Goal: Information Seeking & Learning: Understand process/instructions

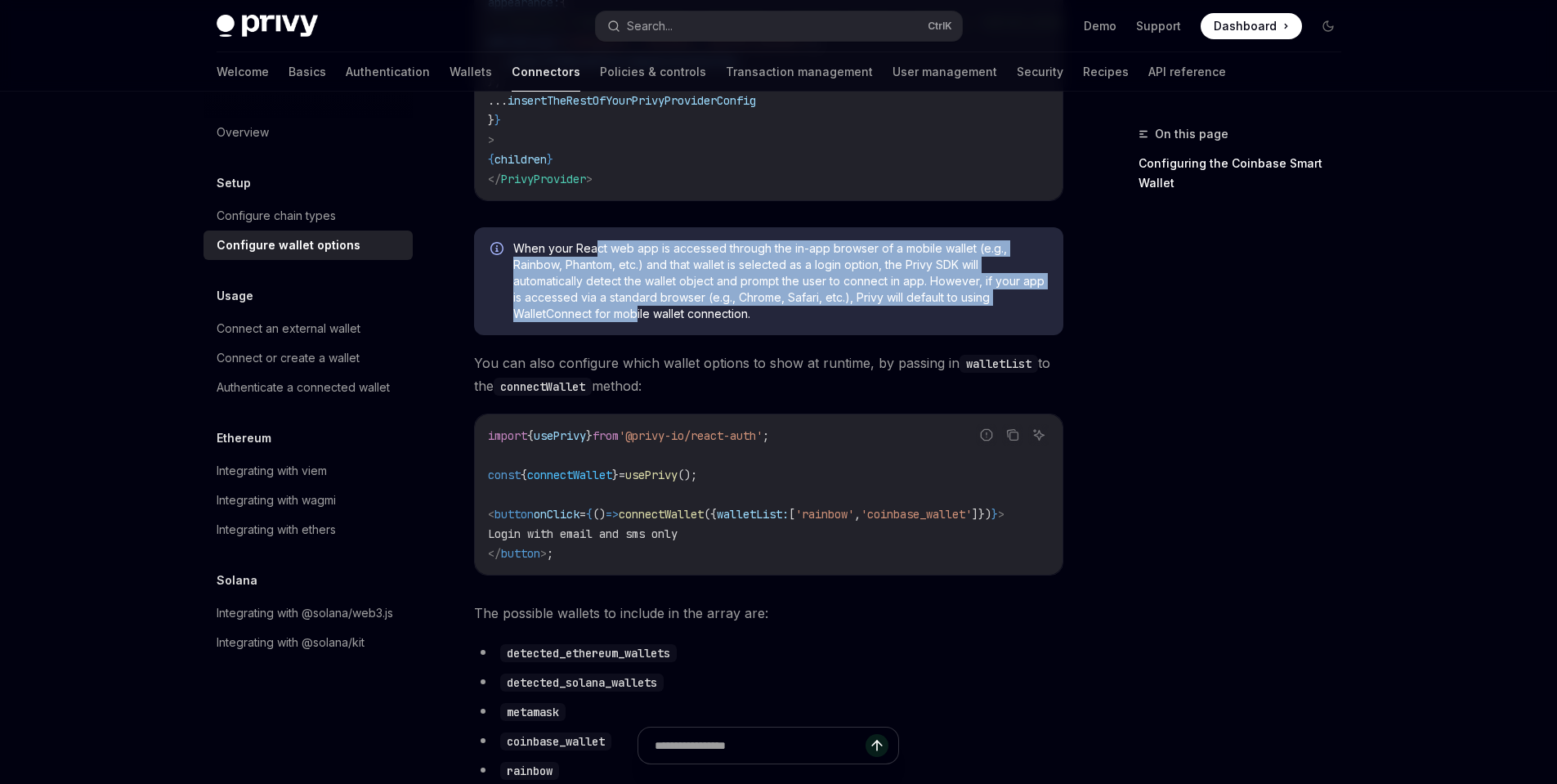
drag, startPoint x: 598, startPoint y: 253, endPoint x: 635, endPoint y: 326, distance: 81.8
click at [635, 322] on span "When your React web app is accessed through the in-app browser of a mobile wall…" at bounding box center [780, 281] width 534 height 81
drag, startPoint x: 743, startPoint y: 320, endPoint x: 540, endPoint y: 253, distance: 213.8
click at [540, 253] on span "When your React web app is accessed through the in-app browser of a mobile wall…" at bounding box center [780, 281] width 534 height 81
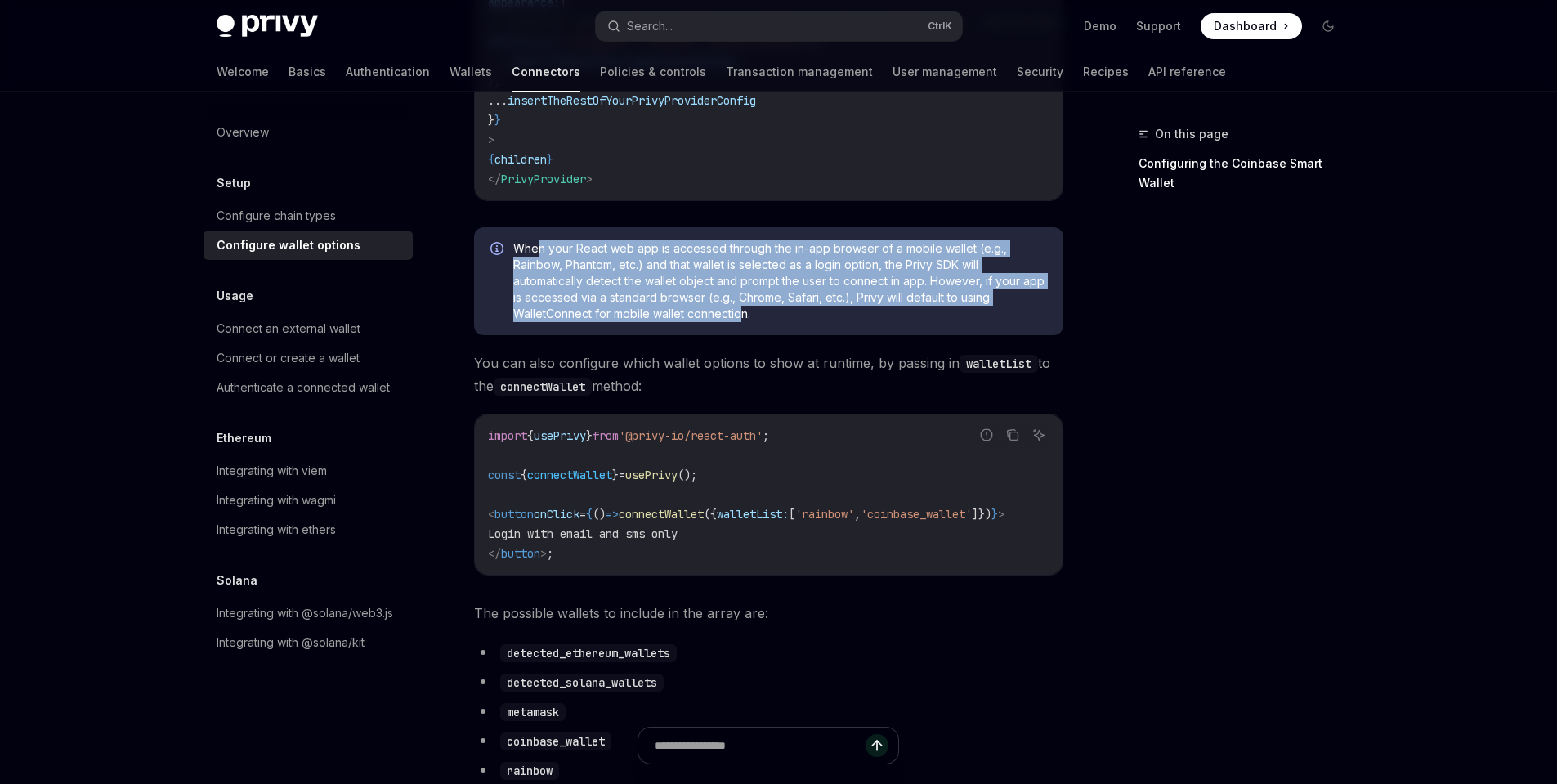
click at [540, 253] on span "When your React web app is accessed through the in-app browser of a mobile wall…" at bounding box center [780, 281] width 534 height 81
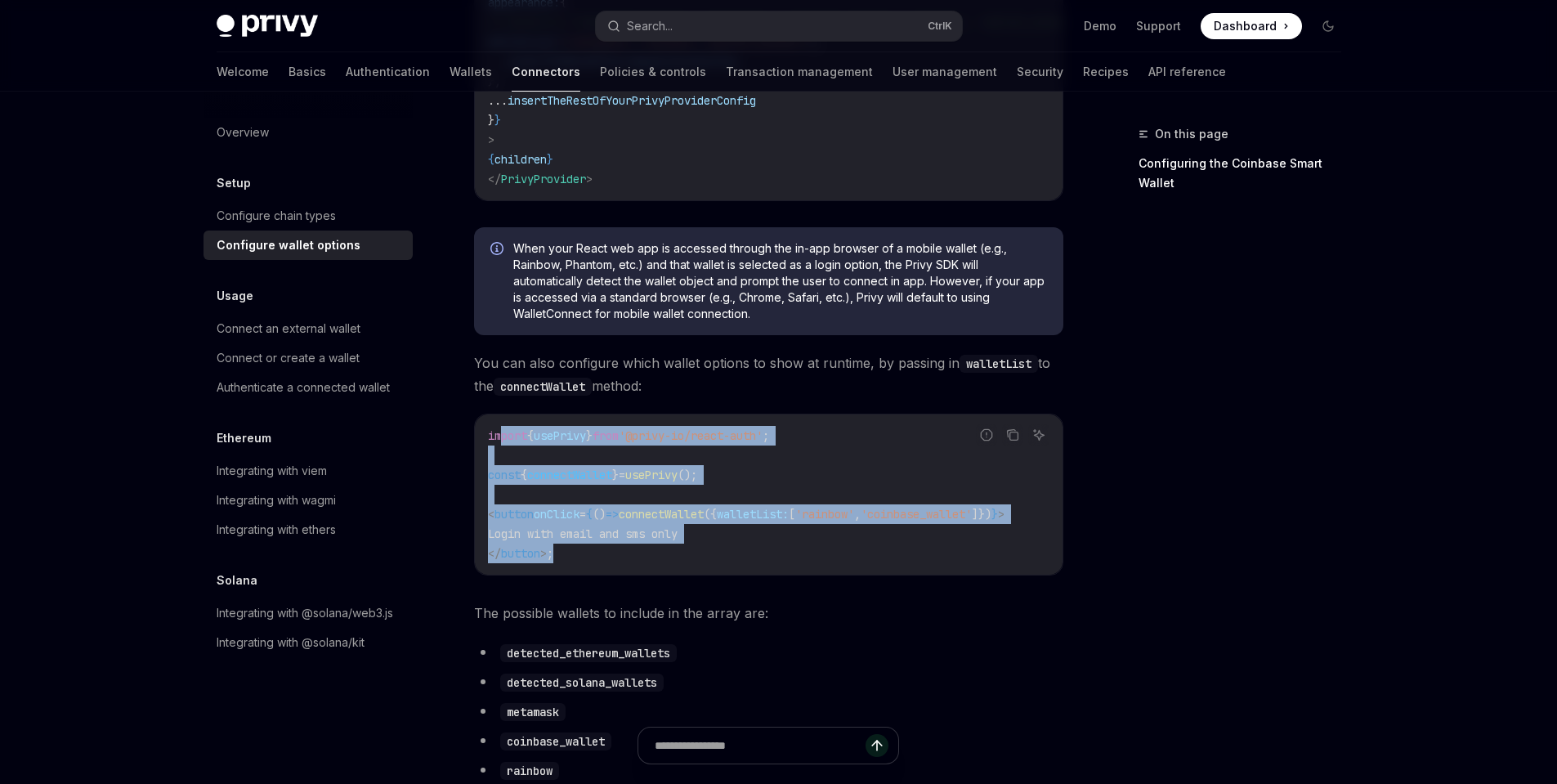
drag, startPoint x: 499, startPoint y: 442, endPoint x: 792, endPoint y: 581, distance: 324.3
click at [792, 575] on div "import { usePrivy } from '@privy-io/react-auth' ; const { connectWallet } = use…" at bounding box center [768, 494] width 587 height 160
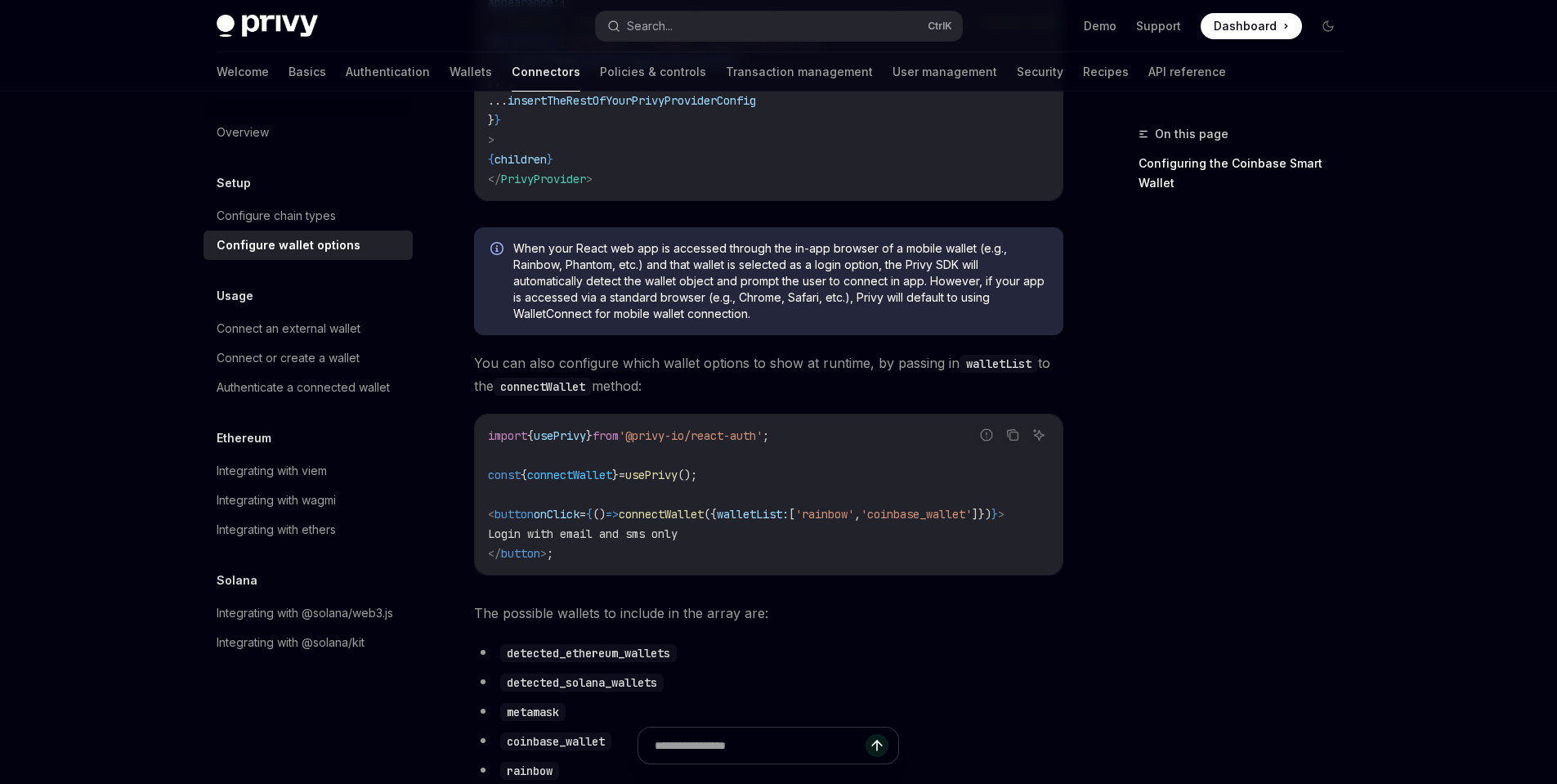
click at [778, 624] on span "The possible wallets to include in the array are:" at bounding box center [769, 613] width 589 height 23
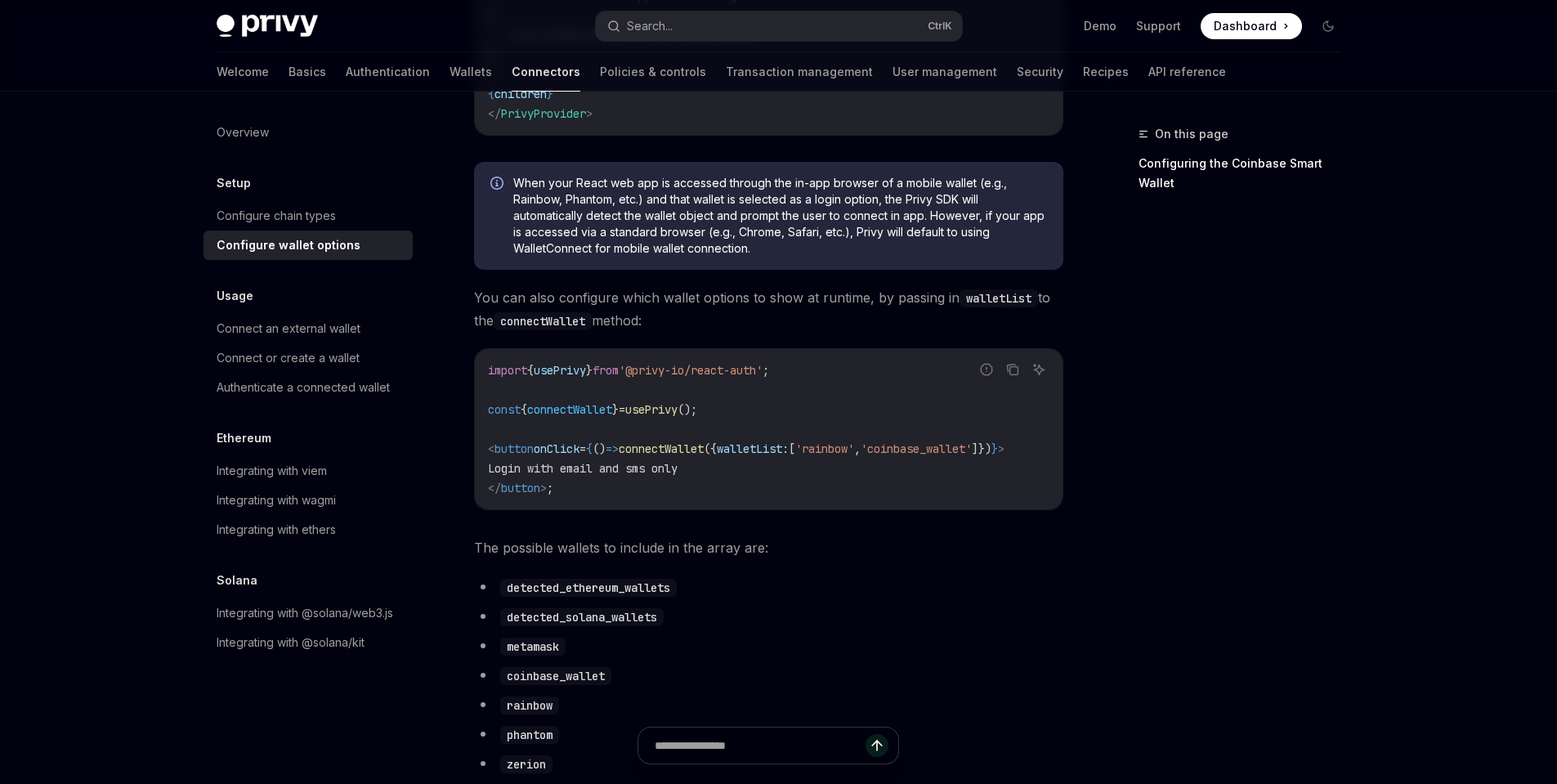
scroll to position [490, 0]
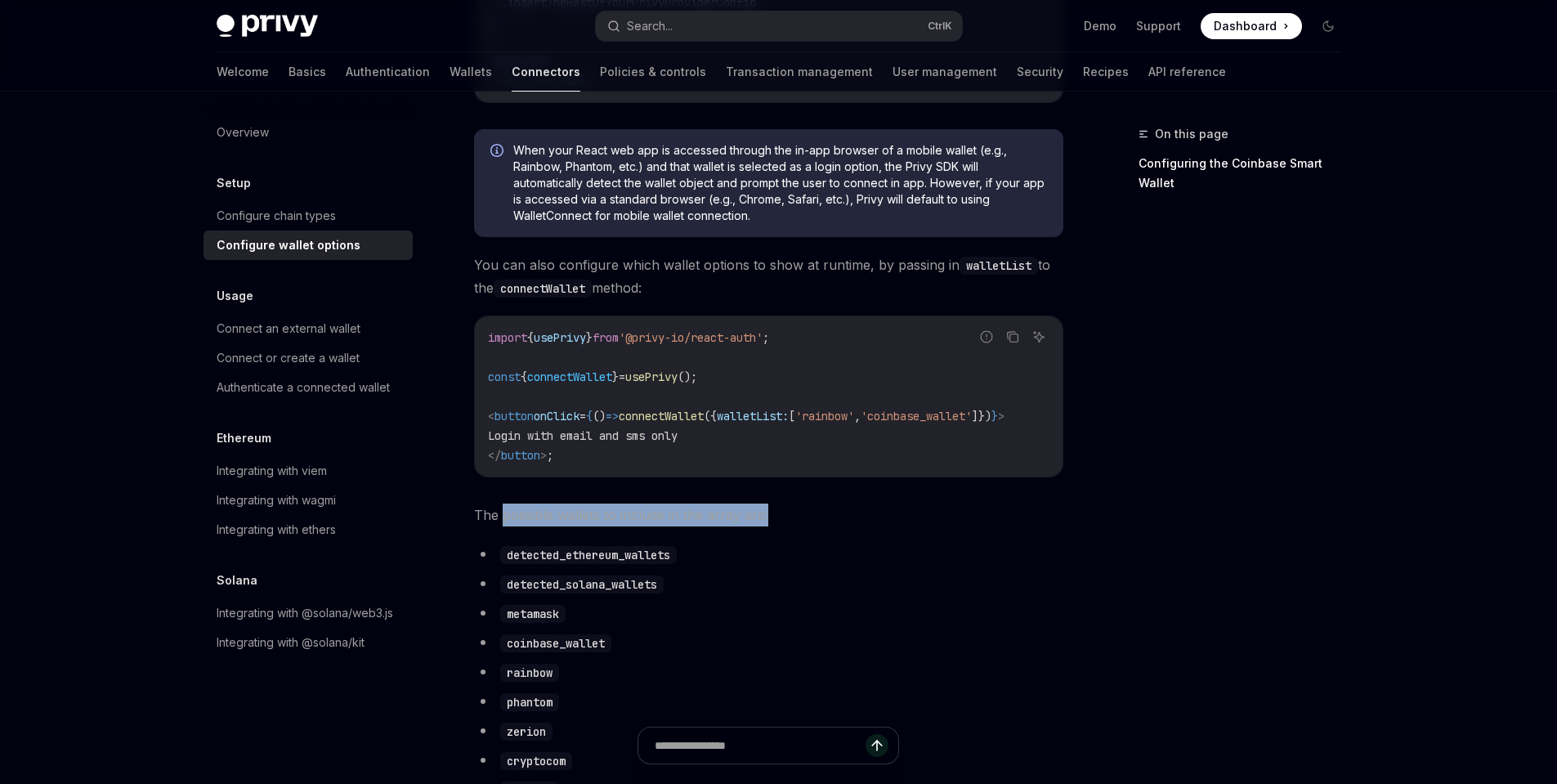
drag, startPoint x: 520, startPoint y: 529, endPoint x: 806, endPoint y: 526, distance: 286.0
click at [806, 526] on span "The possible wallets to include in the array are:" at bounding box center [769, 515] width 589 height 23
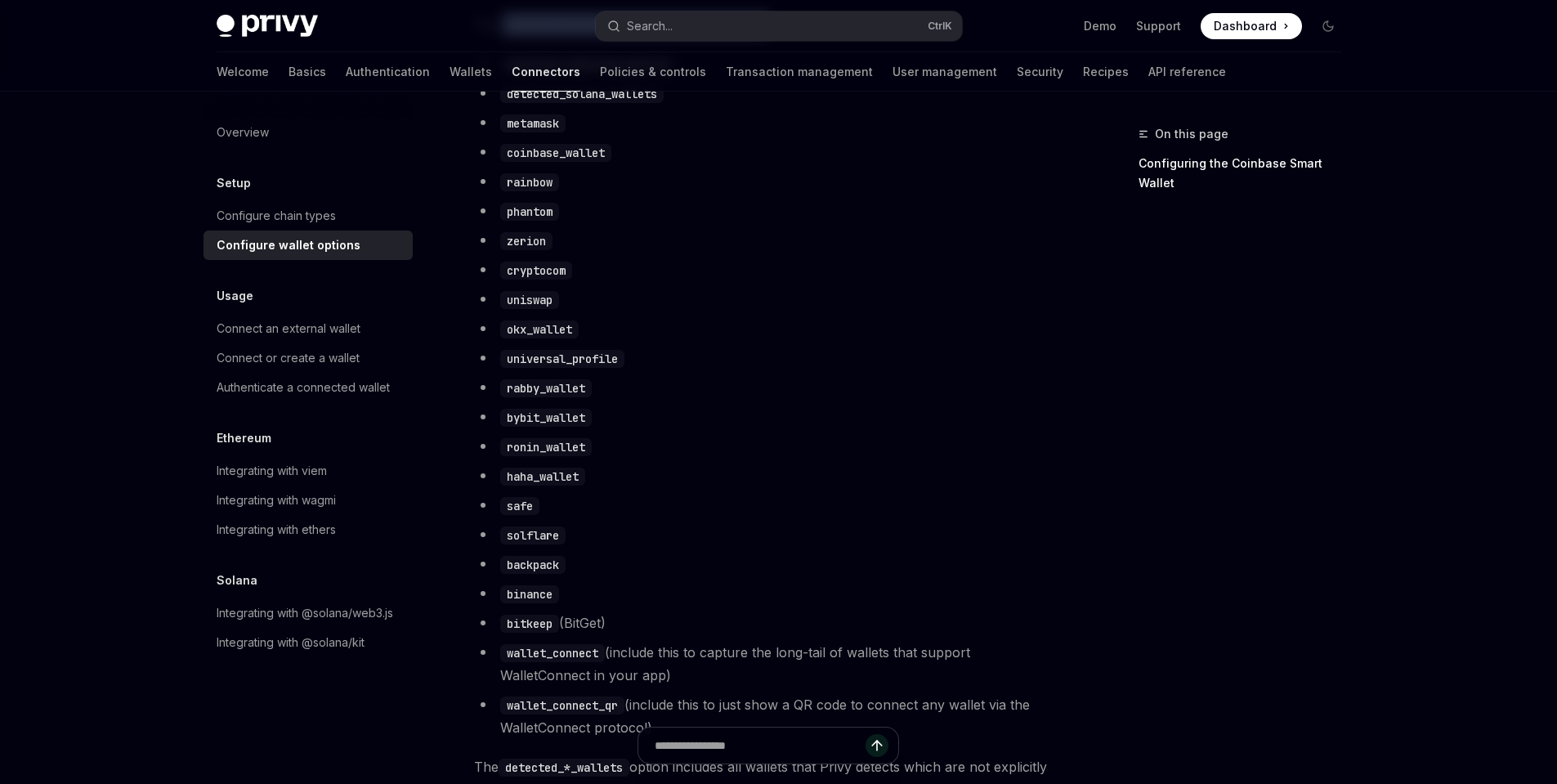
scroll to position [1177, 0]
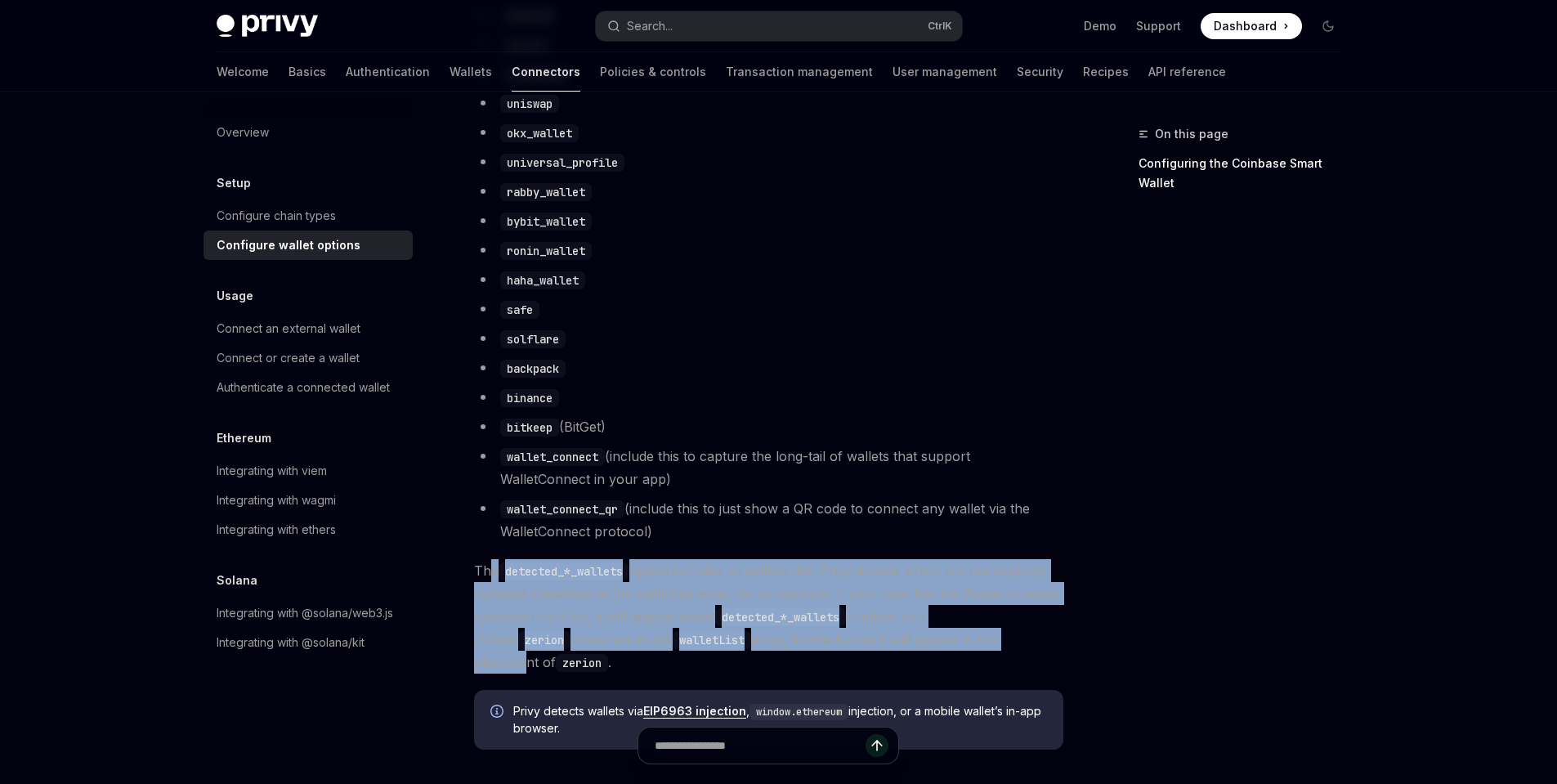
drag, startPoint x: 491, startPoint y: 582, endPoint x: 952, endPoint y: 653, distance: 466.4
click at [952, 653] on span "The detected_*_wallets option includes all wallets that Privy detects which are…" at bounding box center [769, 615] width 589 height 115
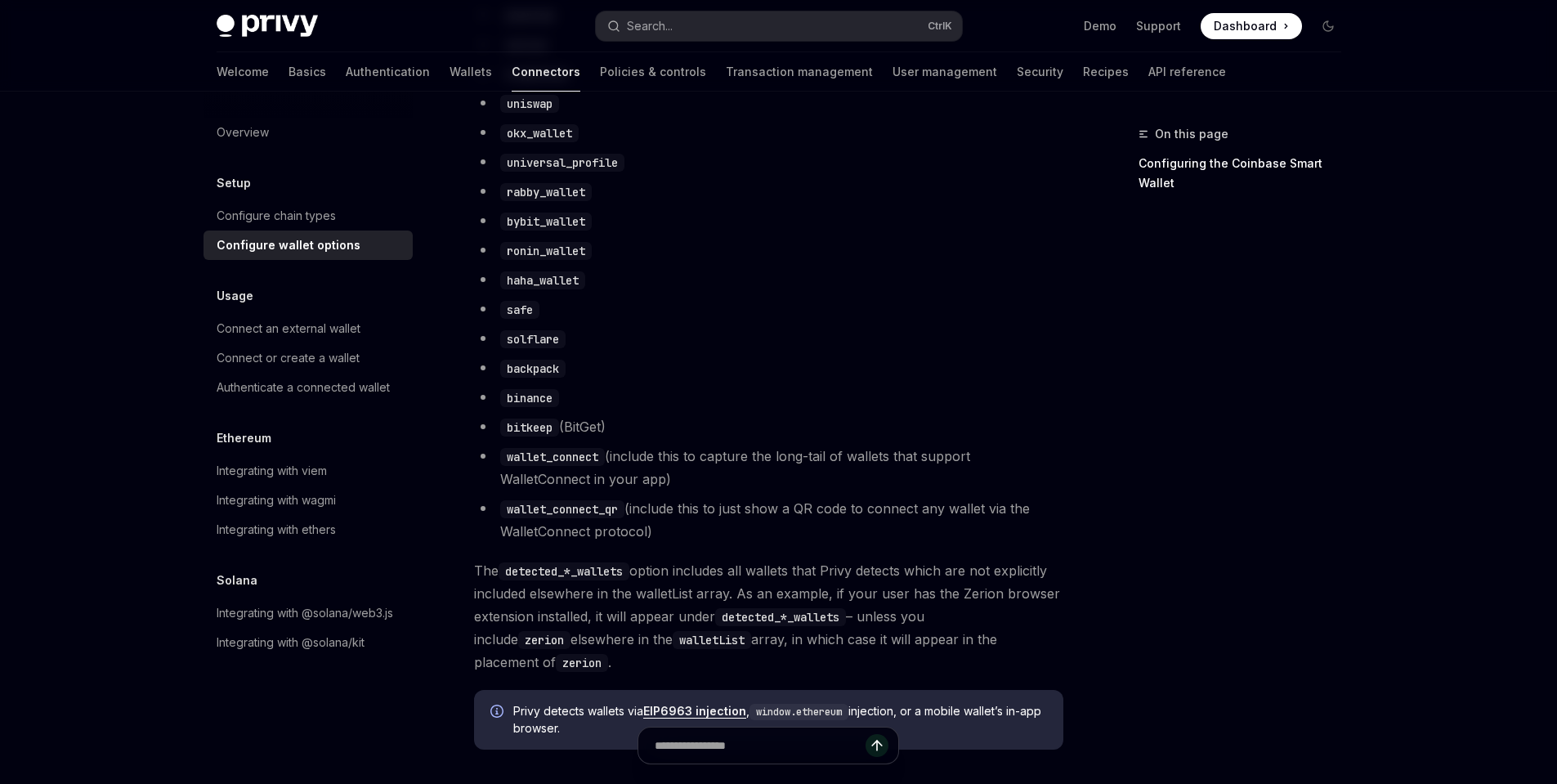
click at [570, 631] on code "zerion" at bounding box center [544, 639] width 52 height 18
